Goal: Transaction & Acquisition: Purchase product/service

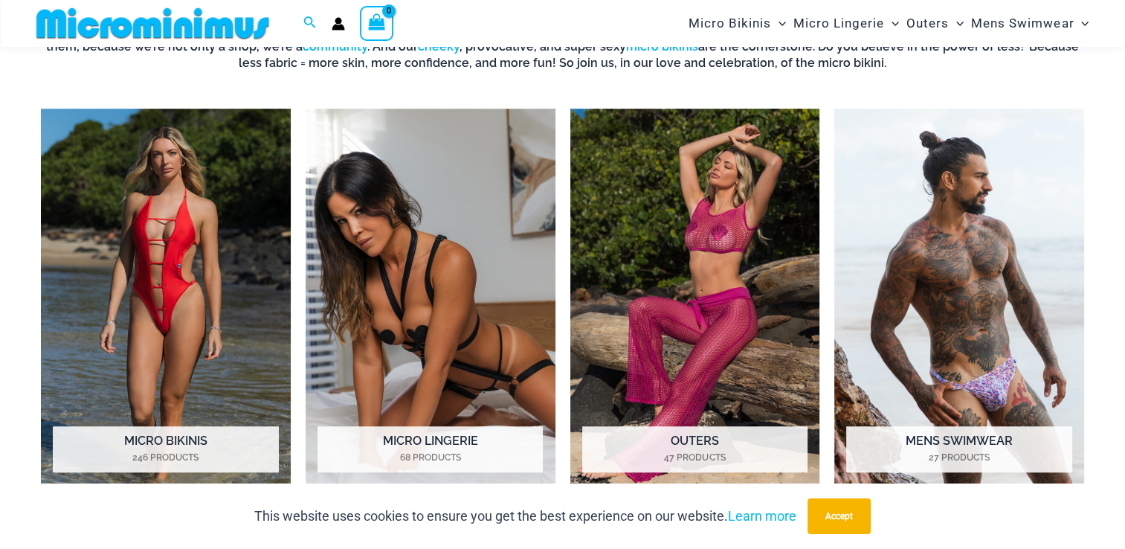
scroll to position [1107, 0]
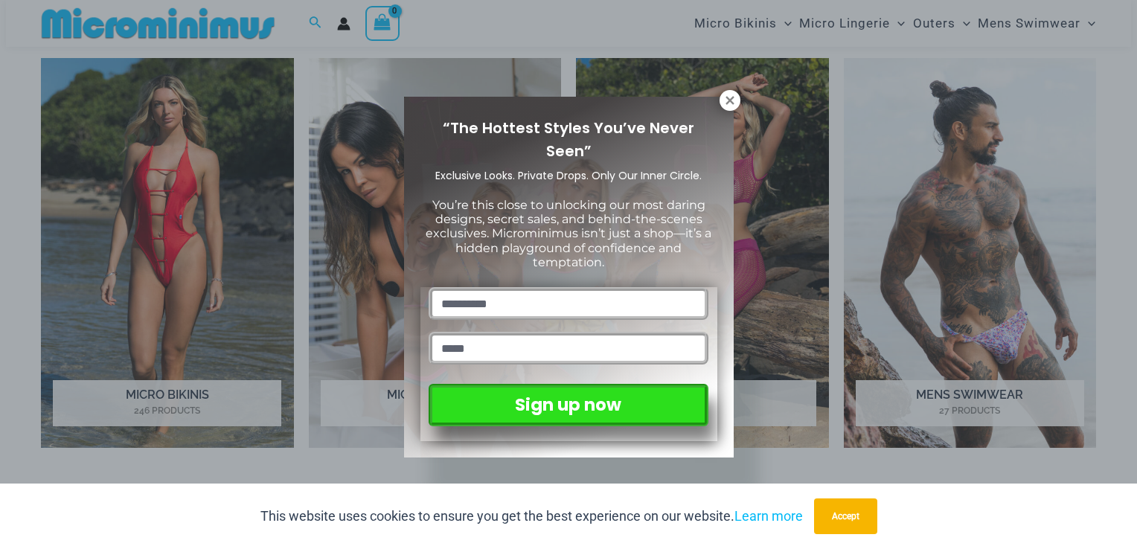
drag, startPoint x: 1136, startPoint y: 49, endPoint x: 1136, endPoint y: 138, distance: 89.3
click at [729, 97] on icon at bounding box center [729, 100] width 13 height 13
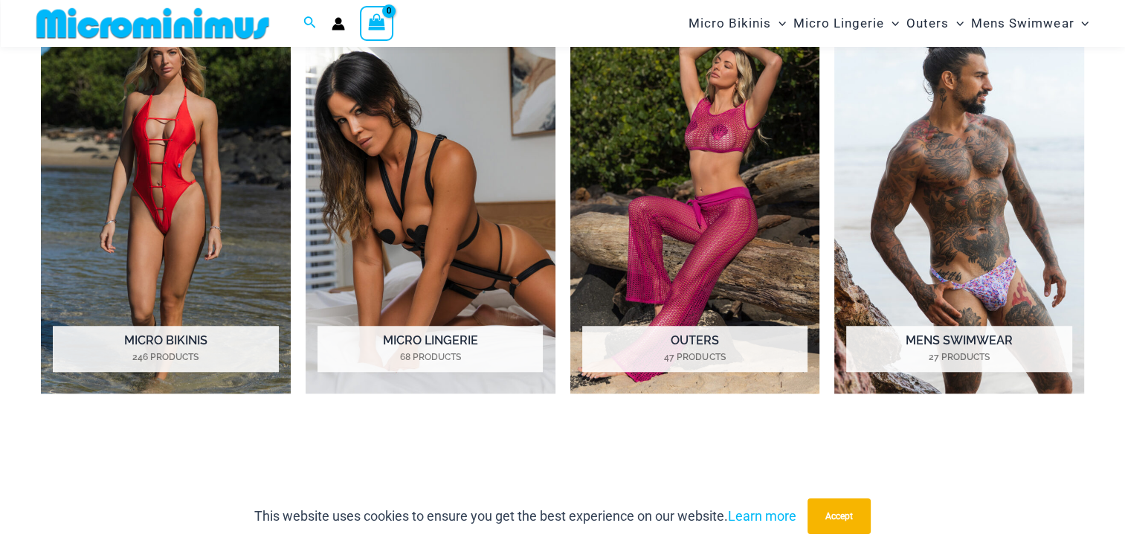
scroll to position [1166, 0]
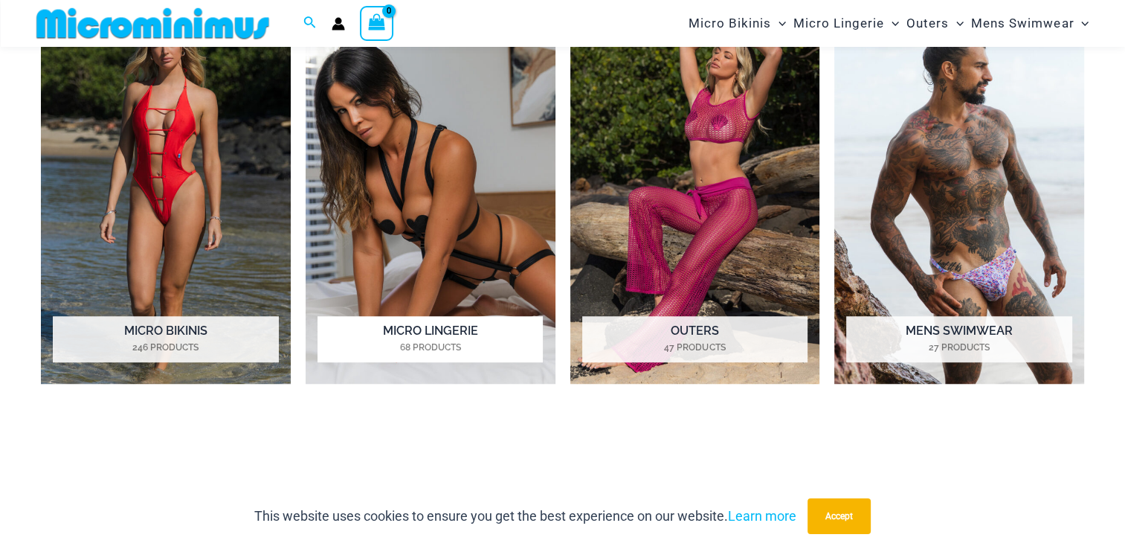
click at [461, 213] on img "Visit product category Micro Lingerie" at bounding box center [431, 191] width 250 height 385
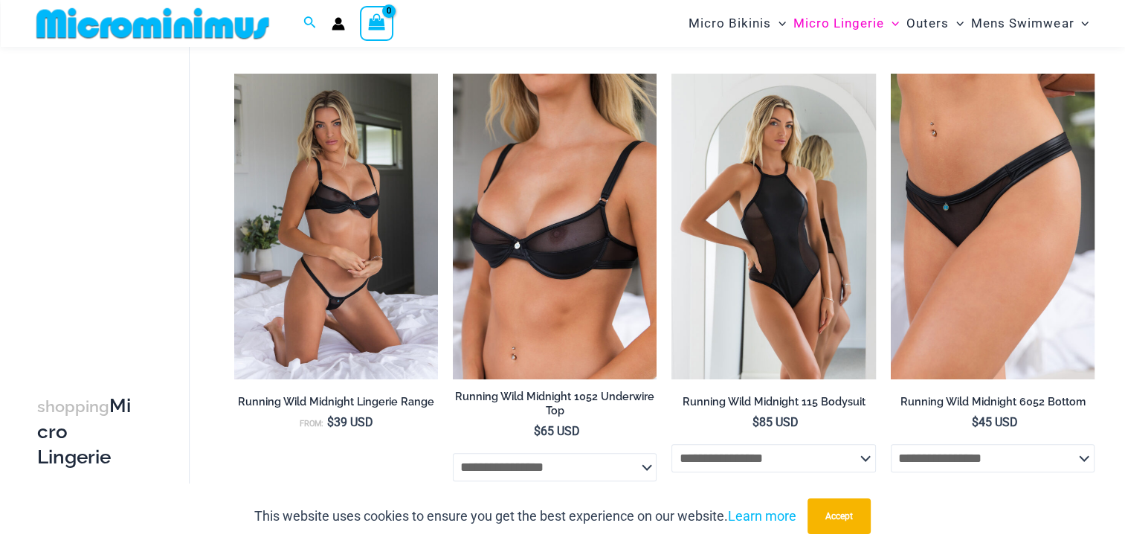
scroll to position [701, 0]
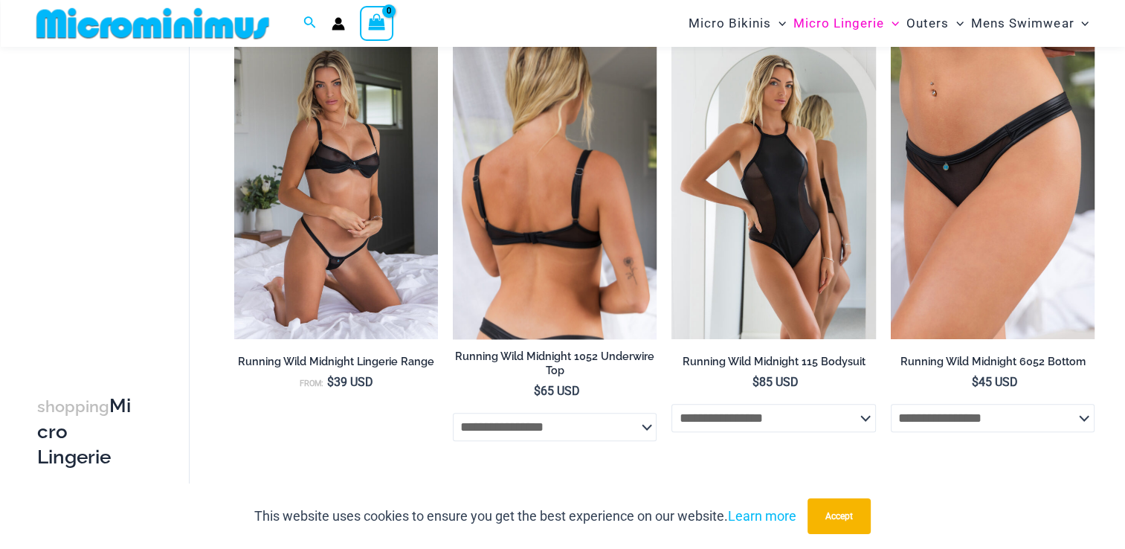
click at [581, 195] on img at bounding box center [555, 186] width 204 height 306
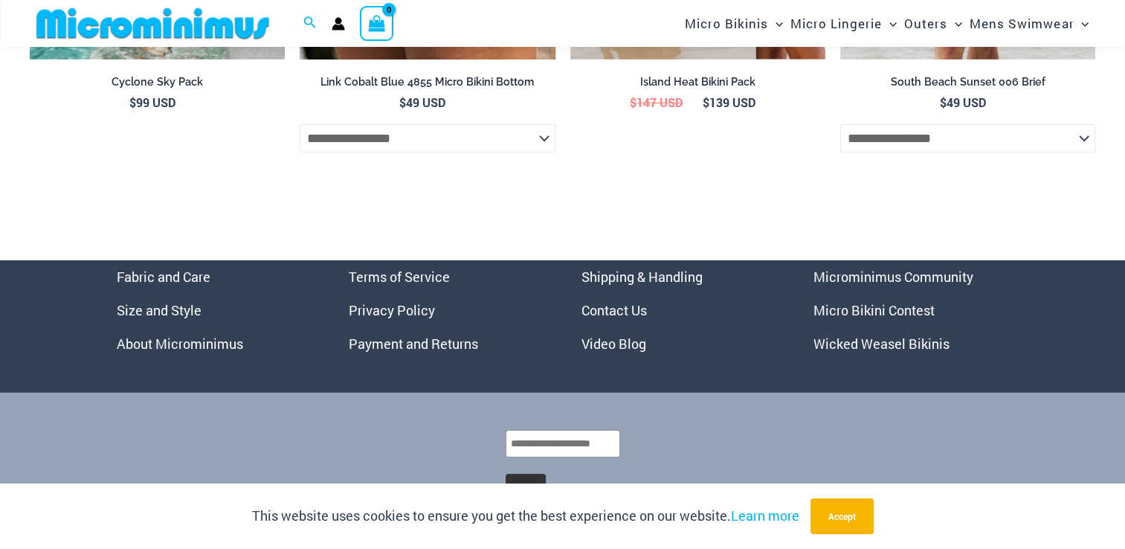
scroll to position [4833, 0]
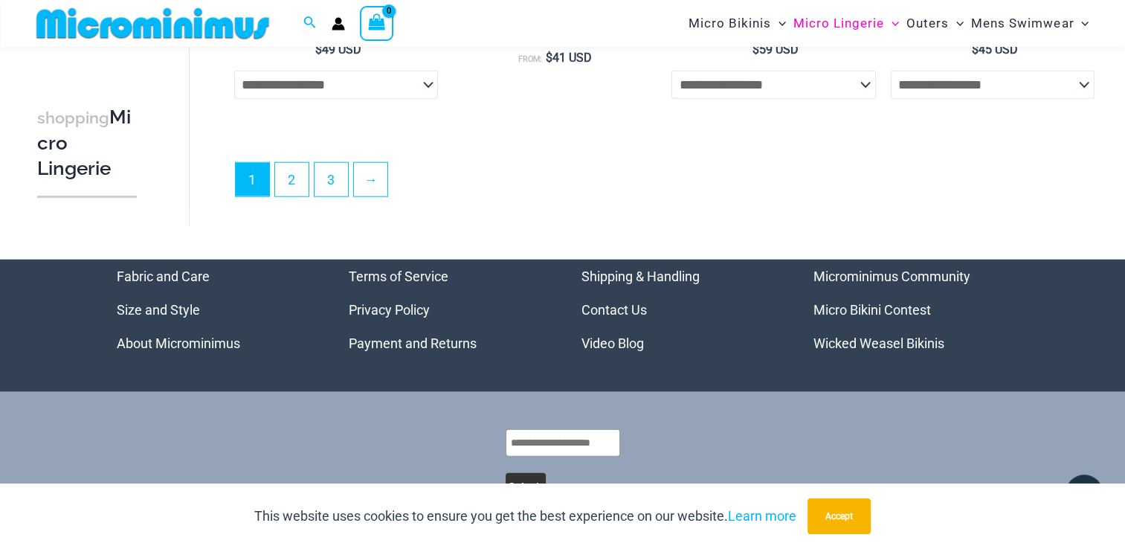
scroll to position [3758, 0]
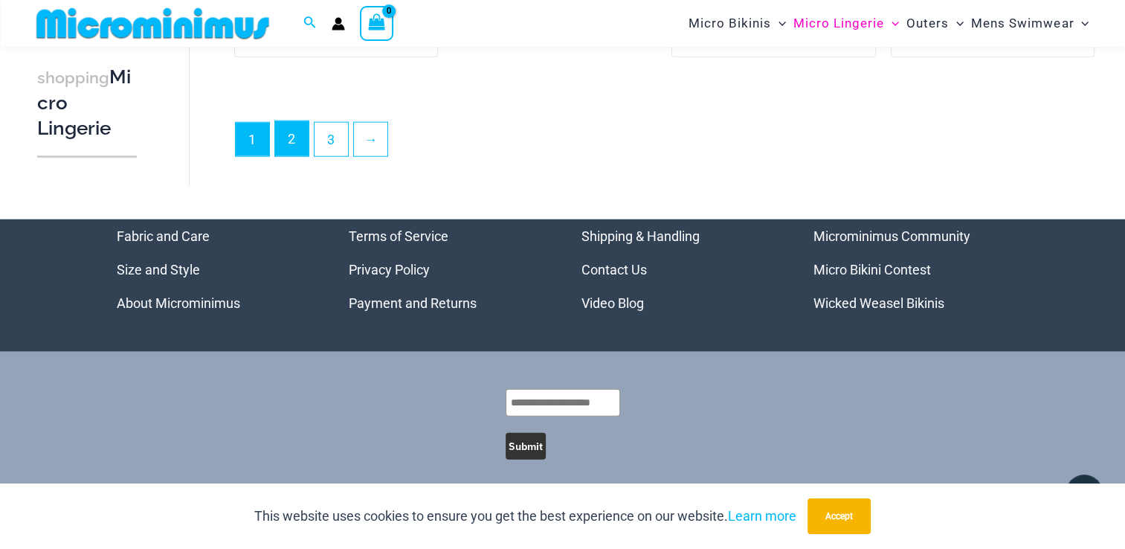
click at [283, 137] on link "2" at bounding box center [291, 138] width 33 height 35
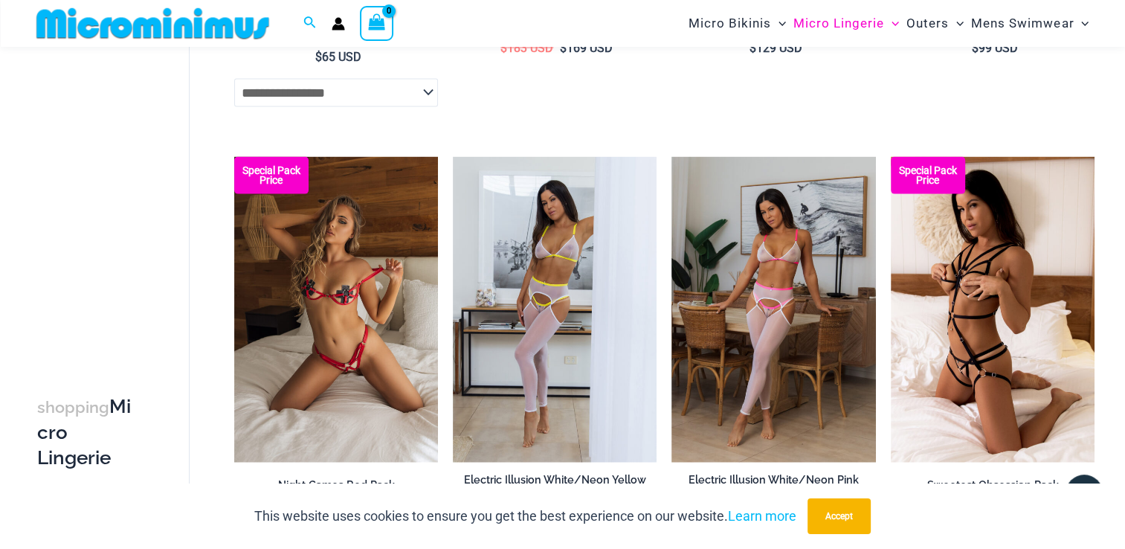
scroll to position [2704, 0]
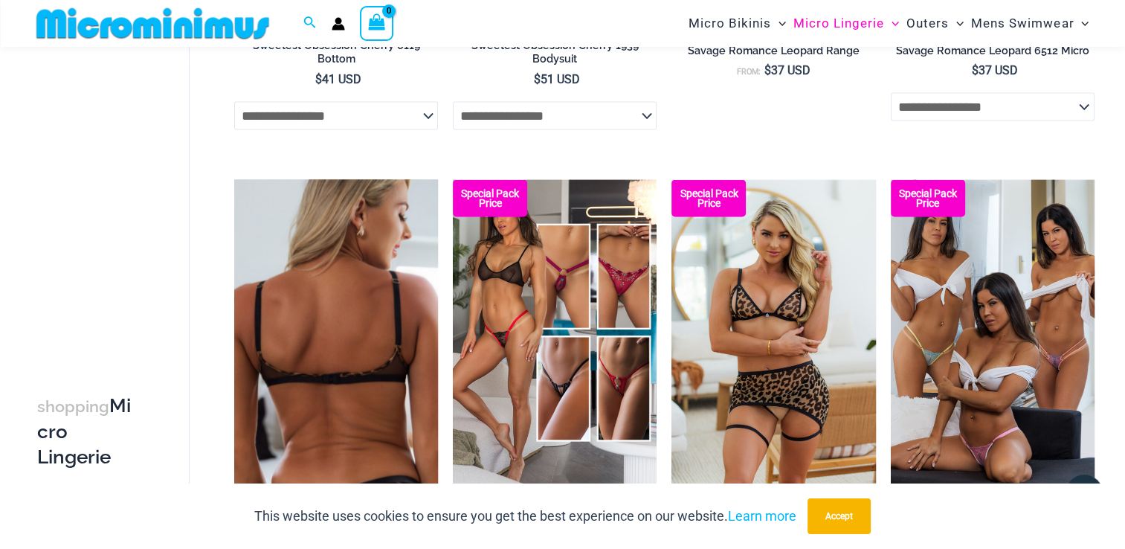
click at [351, 385] on img at bounding box center [336, 332] width 204 height 306
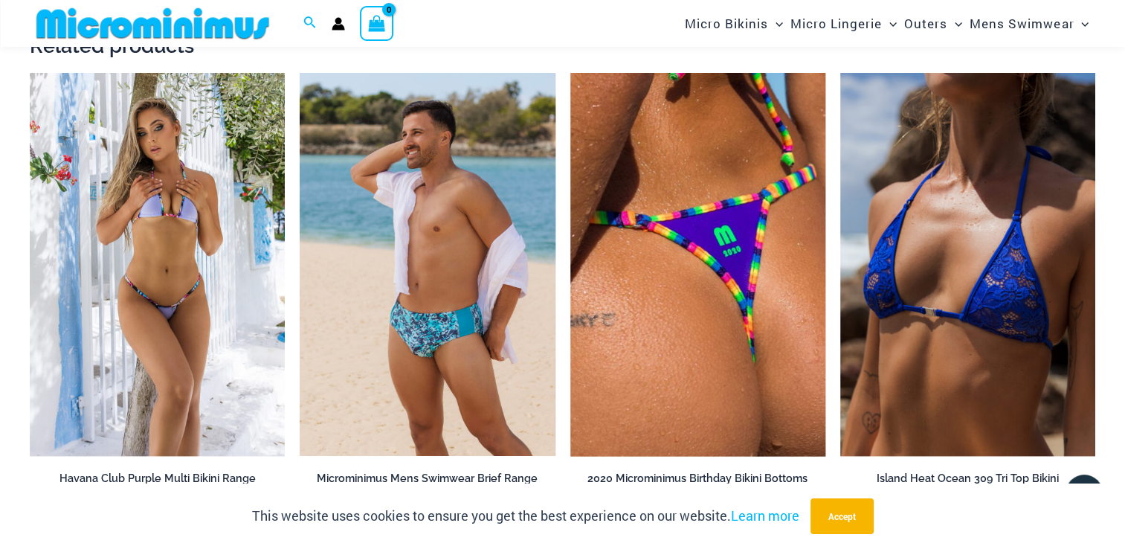
scroll to position [2058, 0]
